Goal: Find specific page/section: Find specific page/section

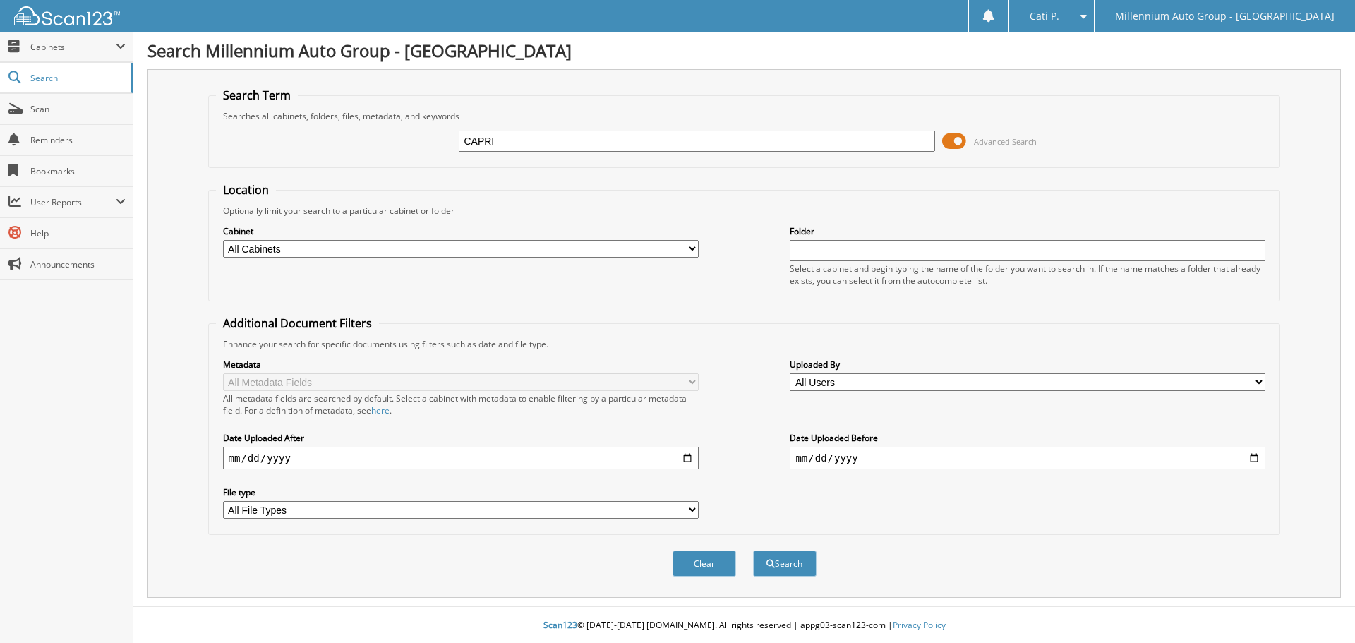
type input "CAPRI"
click at [753, 550] on button "Search" at bounding box center [785, 563] width 64 height 26
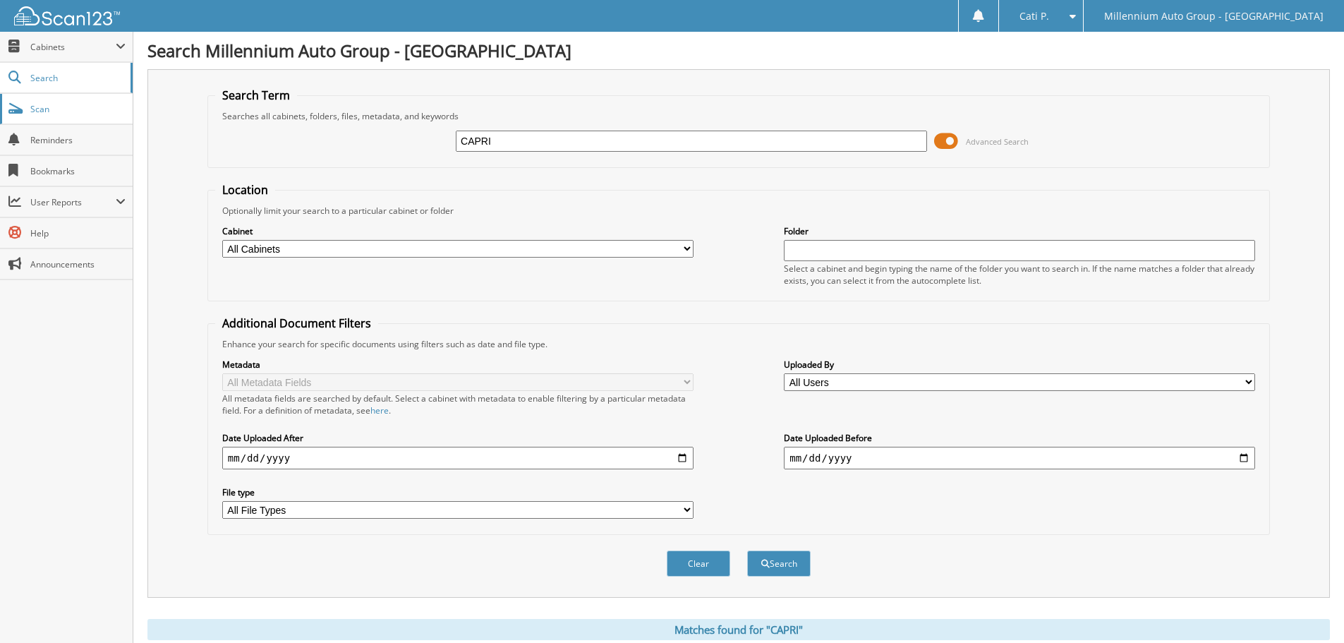
click at [40, 107] on span "Scan" at bounding box center [77, 109] width 95 height 12
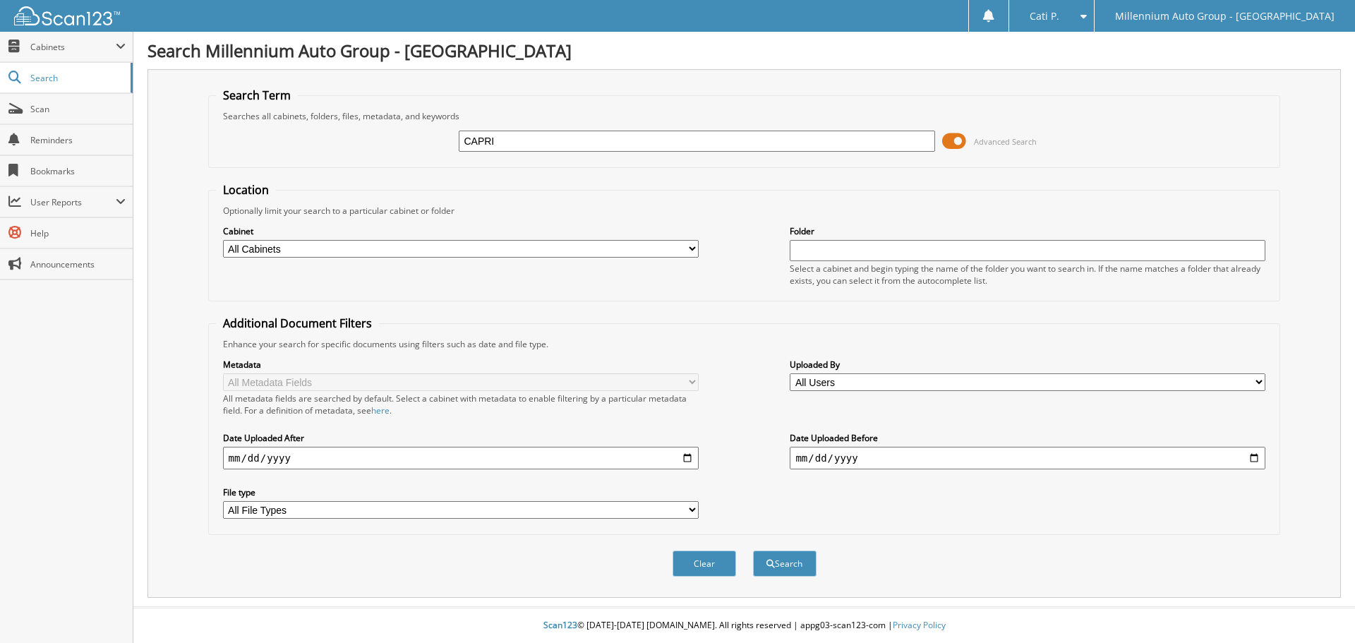
type input "CAPRI"
click at [753, 550] on button "Search" at bounding box center [785, 563] width 64 height 26
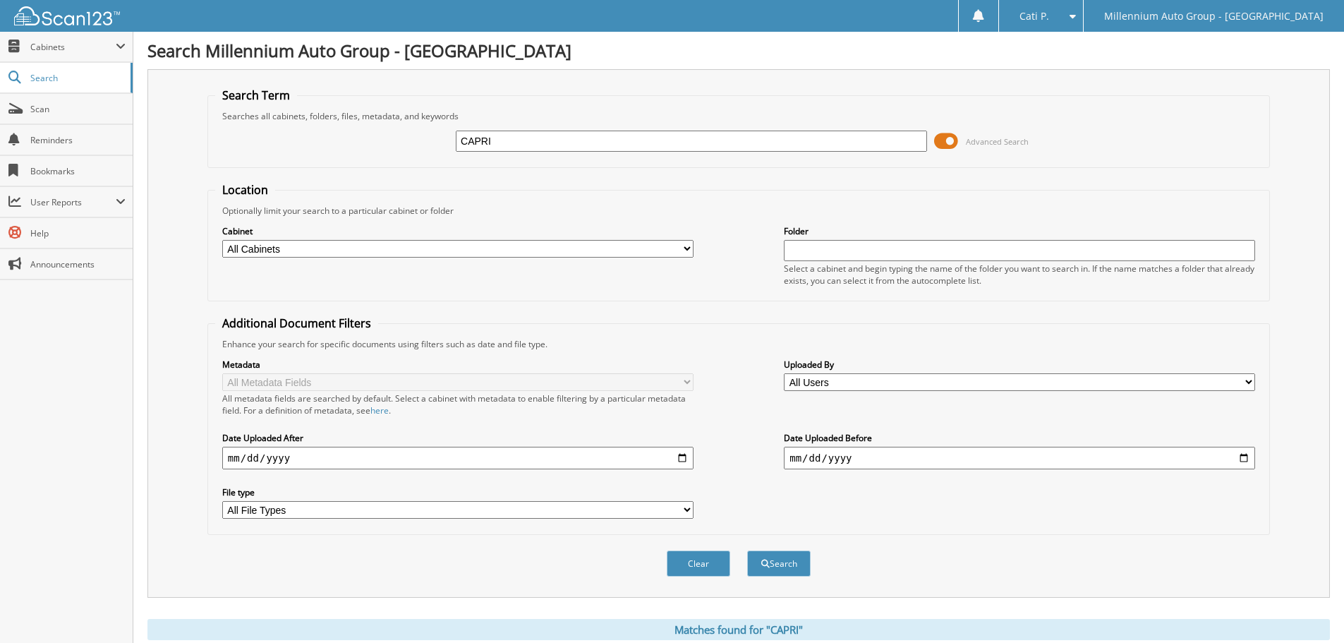
drag, startPoint x: 522, startPoint y: 136, endPoint x: 419, endPoint y: 136, distance: 102.3
click at [420, 136] on div "CAPRI Advanced Search" at bounding box center [738, 141] width 1047 height 38
type input "[PERSON_NAME]"
click at [776, 570] on button "Search" at bounding box center [779, 563] width 64 height 26
drag, startPoint x: 544, startPoint y: 140, endPoint x: 413, endPoint y: 126, distance: 132.0
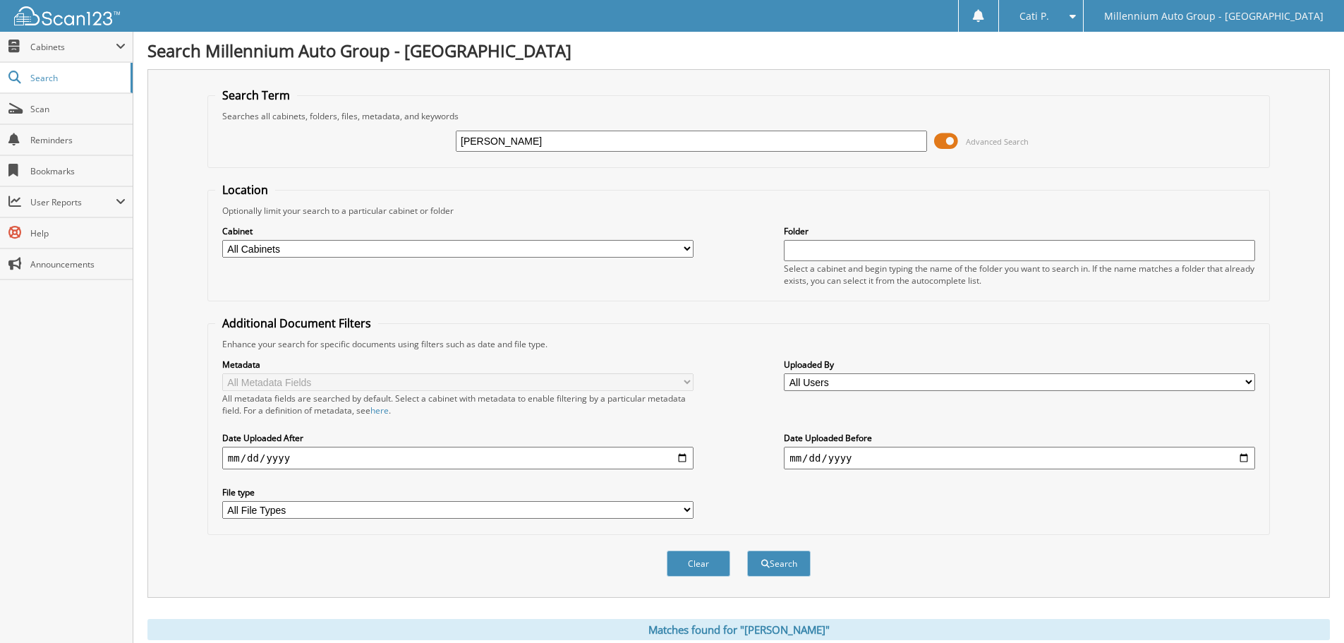
click at [413, 126] on div "[PERSON_NAME] Advanced Search" at bounding box center [738, 141] width 1047 height 38
type input "[PERSON_NAME]"
click at [747, 550] on button "Search" at bounding box center [779, 563] width 64 height 26
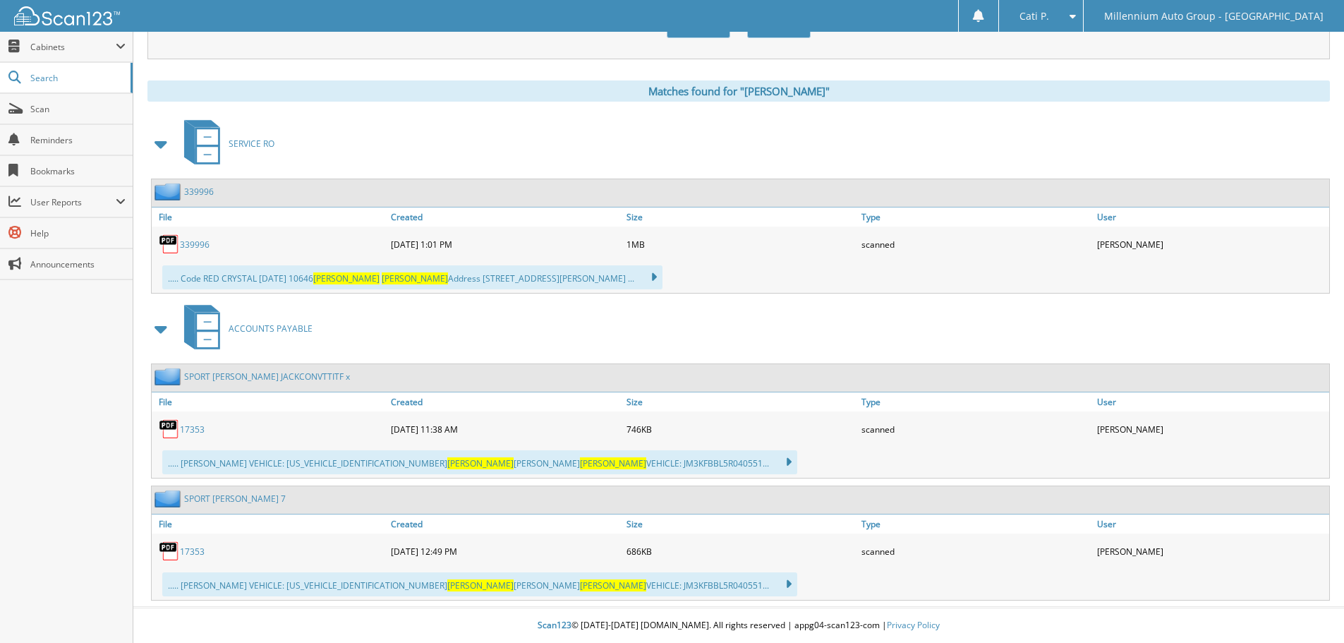
click at [189, 553] on link "17353" at bounding box center [192, 551] width 25 height 12
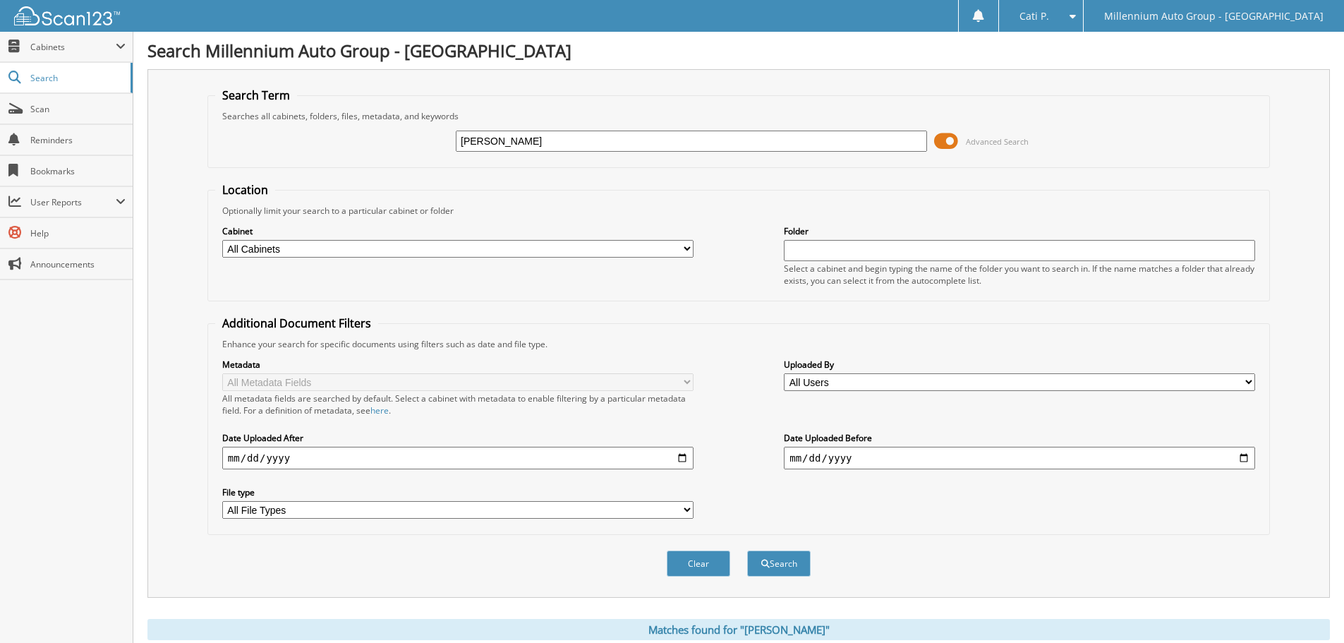
drag, startPoint x: 558, startPoint y: 138, endPoint x: 427, endPoint y: 123, distance: 132.0
click at [427, 123] on div "[PERSON_NAME] Advanced Search" at bounding box center [738, 141] width 1047 height 38
